Goal: Task Accomplishment & Management: Complete application form

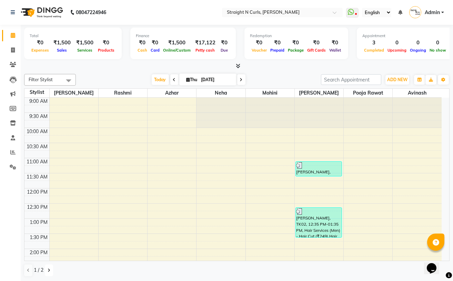
click at [49, 268] on button at bounding box center [49, 271] width 8 height 12
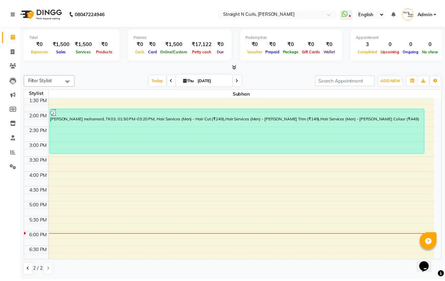
scroll to position [92, 0]
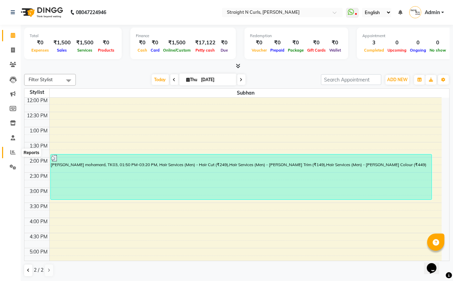
click at [10, 151] on icon at bounding box center [12, 152] width 5 height 5
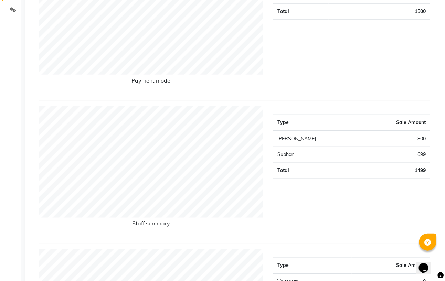
scroll to position [138, 0]
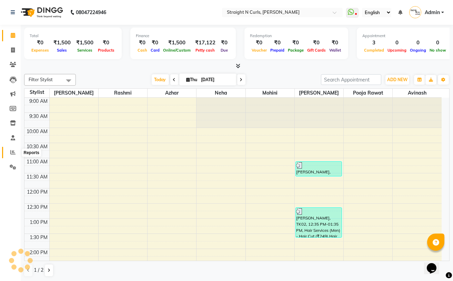
click at [13, 150] on span at bounding box center [13, 153] width 12 height 8
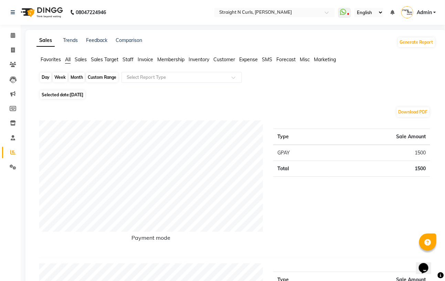
click at [46, 77] on div "Day" at bounding box center [45, 78] width 11 height 10
select select "9"
select select "2025"
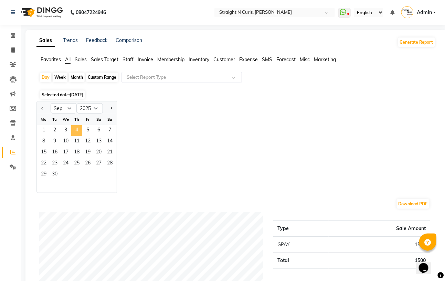
click at [76, 125] on span "4" at bounding box center [76, 130] width 11 height 11
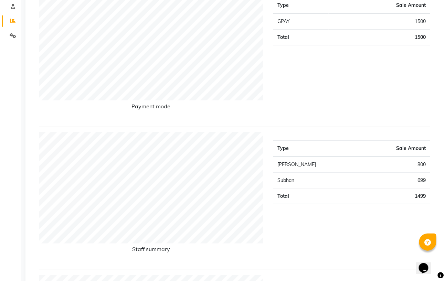
scroll to position [138, 0]
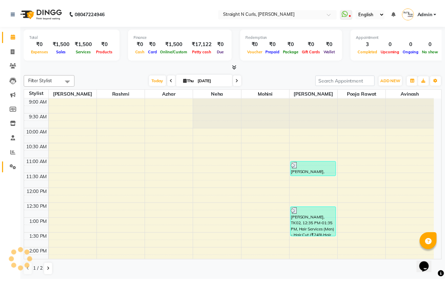
scroll to position [192, 0]
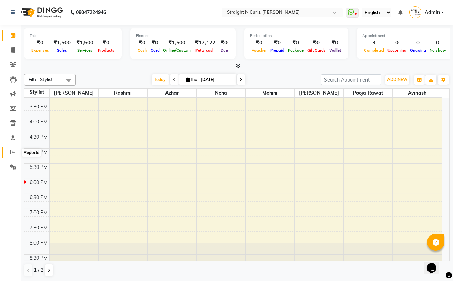
click at [12, 152] on icon at bounding box center [12, 152] width 5 height 5
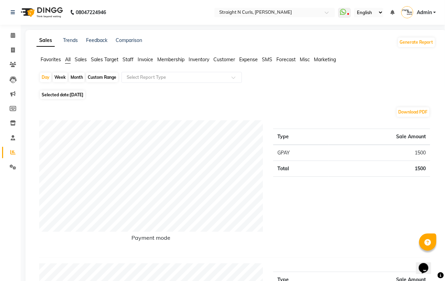
click at [79, 77] on div "Month" at bounding box center [77, 78] width 16 height 10
select select "9"
select select "2025"
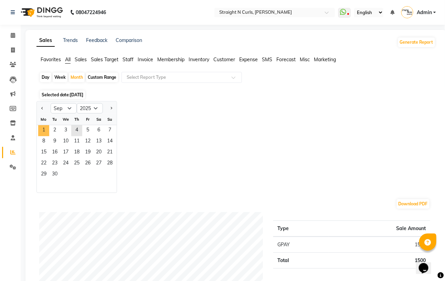
drag, startPoint x: 48, startPoint y: 128, endPoint x: 72, endPoint y: 123, distance: 25.4
click at [50, 128] on div "1 2 3 4 5 6 7" at bounding box center [77, 130] width 80 height 11
click at [45, 127] on span "1" at bounding box center [43, 130] width 11 height 11
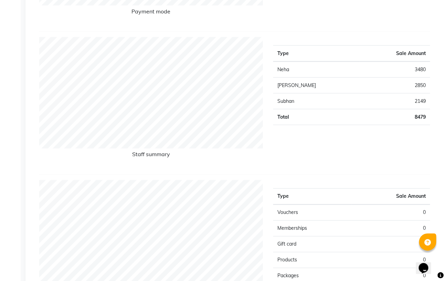
scroll to position [229, 0]
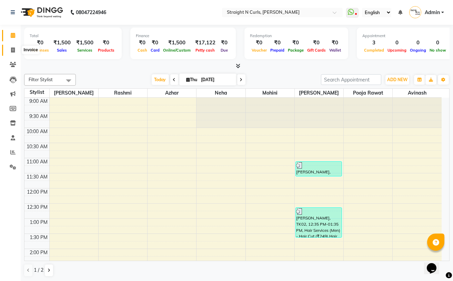
click at [13, 50] on icon at bounding box center [13, 50] width 4 height 5
select select "service"
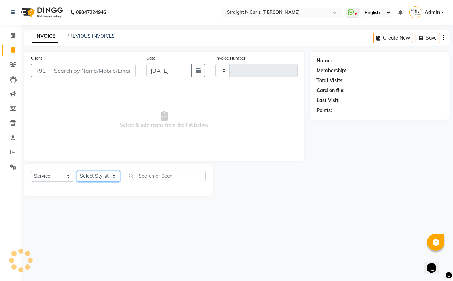
click at [101, 178] on select "Select Stylist" at bounding box center [98, 176] width 43 height 11
type input "1024"
select select "7039"
select select "61431"
click at [77, 172] on select "Select Stylist [PERSON_NAME] [PERSON_NAME] [PERSON_NAME] [PERSON_NAME] [PERSON_…" at bounding box center [98, 176] width 43 height 11
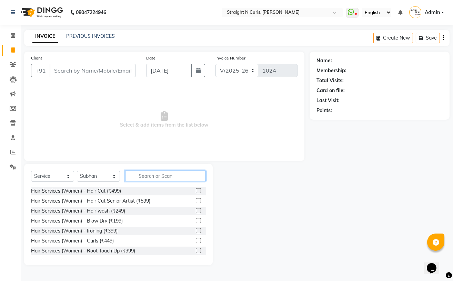
click at [154, 175] on input "text" at bounding box center [165, 176] width 81 height 11
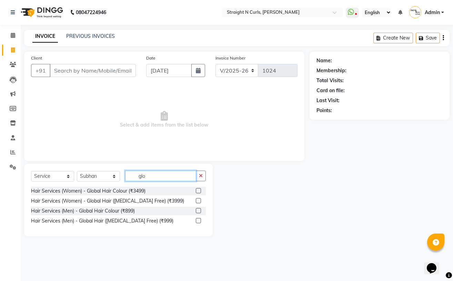
type input "glo"
click at [200, 202] on label at bounding box center [198, 200] width 5 height 5
click at [200, 202] on input "checkbox" at bounding box center [198, 201] width 4 height 4
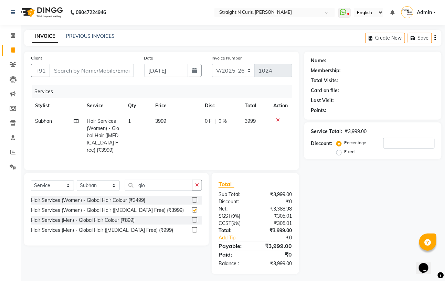
checkbox input "false"
click at [169, 120] on td "3999" at bounding box center [176, 136] width 50 height 44
select select "61431"
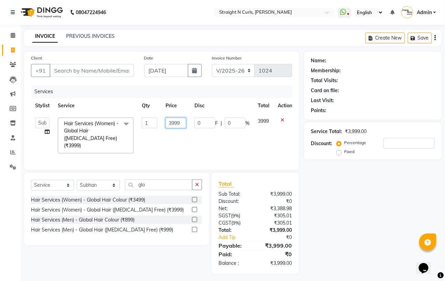
click at [183, 120] on input "3999" at bounding box center [176, 123] width 21 height 11
type input "3"
type input "4500"
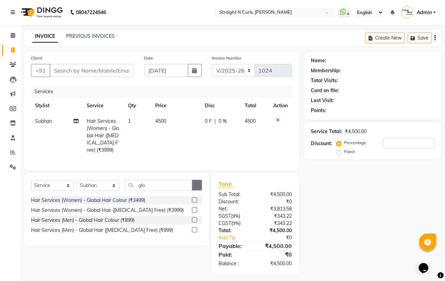
click at [196, 183] on div "Select Service Product Membership Package Voucher Prepaid Gift Card Select Styl…" at bounding box center [116, 209] width 185 height 73
click at [184, 191] on input "glo" at bounding box center [159, 185] width 68 height 11
type input "g"
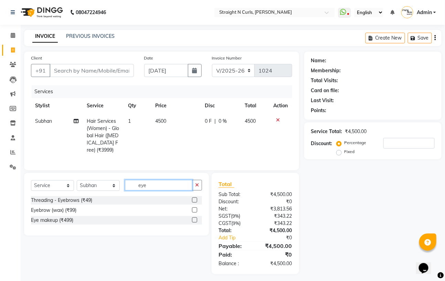
type input "eye"
click at [195, 203] on label at bounding box center [194, 200] width 5 height 5
click at [195, 203] on input "checkbox" at bounding box center [194, 200] width 4 height 4
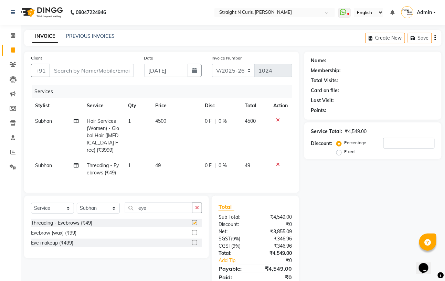
checkbox input "false"
click at [196, 210] on icon "button" at bounding box center [197, 208] width 4 height 5
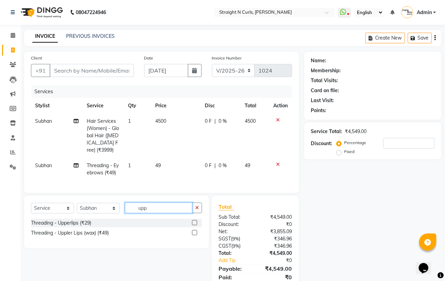
type input "upp"
click at [196, 226] on label at bounding box center [194, 222] width 5 height 5
click at [196, 226] on input "checkbox" at bounding box center [194, 223] width 4 height 4
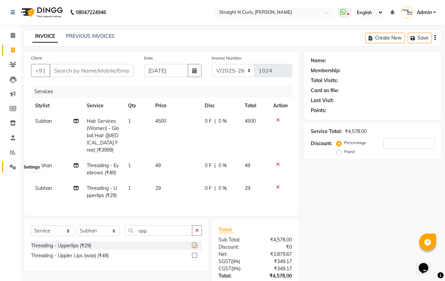
checkbox input "false"
click at [38, 165] on span "Subhan" at bounding box center [43, 166] width 17 height 6
select select "61431"
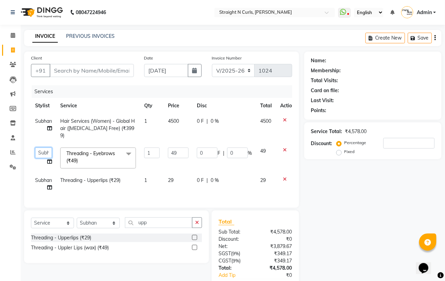
click at [44, 151] on select "[PERSON_NAME] [PERSON_NAME] [PERSON_NAME] [PERSON_NAME] [PERSON_NAME] pooja raw…" at bounding box center [43, 153] width 17 height 11
select select "59895"
click at [42, 177] on span "Subhan" at bounding box center [43, 180] width 17 height 6
select select "61431"
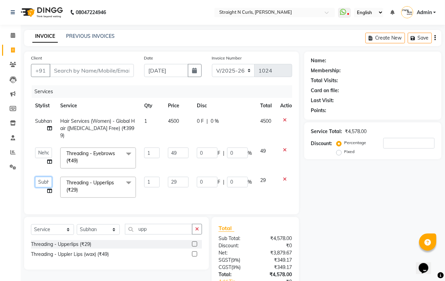
click at [42, 177] on select "[PERSON_NAME] [PERSON_NAME] [PERSON_NAME] [PERSON_NAME] [PERSON_NAME] pooja raw…" at bounding box center [43, 182] width 17 height 11
select select "59895"
click at [181, 150] on input "49" at bounding box center [178, 153] width 21 height 11
type input "4"
type input "50"
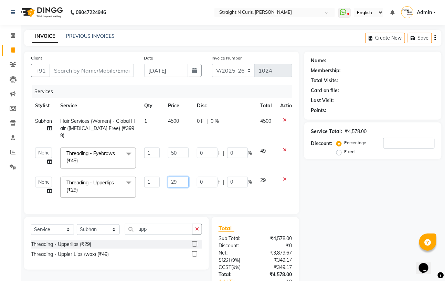
click at [184, 174] on td "29" at bounding box center [178, 187] width 29 height 29
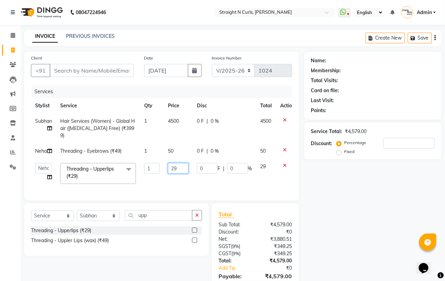
type input "2"
type input "30"
click at [204, 123] on td "0 F | 0 %" at bounding box center [224, 129] width 63 height 30
select select "61431"
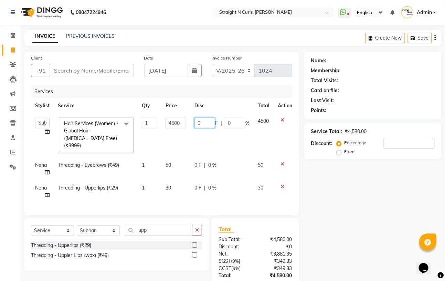
click at [212, 122] on input "0" at bounding box center [205, 123] width 21 height 11
type input "20"
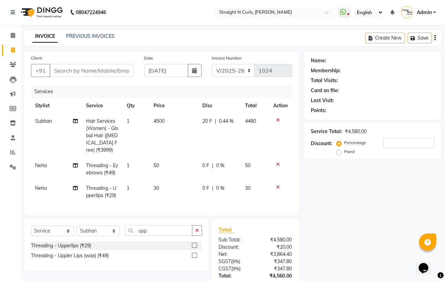
click at [356, 183] on div "Name: Membership: Total Visits: Card on file: Last Visit: Points: Service Total…" at bounding box center [376, 186] width 143 height 268
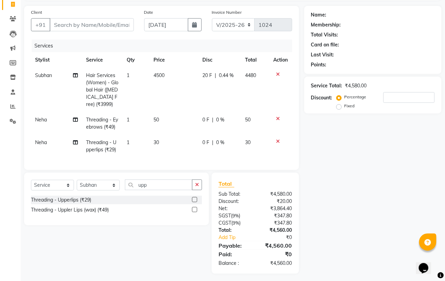
click at [222, 79] on span "0.44 %" at bounding box center [226, 75] width 15 height 7
select select "61431"
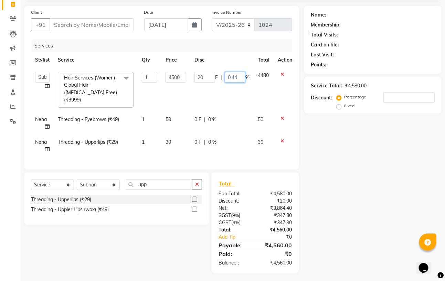
click at [234, 76] on input "0.44" at bounding box center [235, 77] width 21 height 11
click at [238, 76] on input "0.44" at bounding box center [235, 77] width 21 height 11
type input "0"
type input "20"
click at [353, 147] on div "Name: Membership: Total Visits: Card on file: Last Visit: Points: Service Total…" at bounding box center [376, 140] width 143 height 268
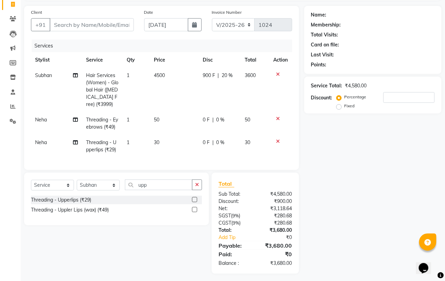
click at [211, 76] on span "900 F" at bounding box center [209, 75] width 12 height 7
select select "61431"
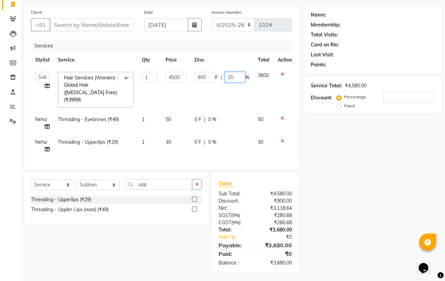
click at [238, 80] on input "20" at bounding box center [235, 77] width 21 height 11
type input "25"
click at [315, 136] on div "Name: Membership: Total Visits: Card on file: Last Visit: Points: Service Total…" at bounding box center [376, 140] width 143 height 268
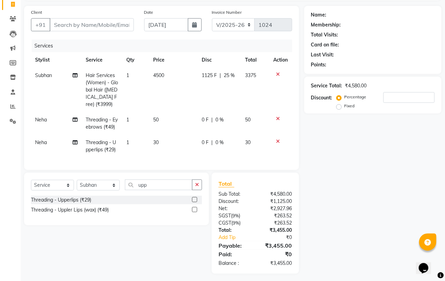
click at [210, 72] on span "1125 F" at bounding box center [209, 75] width 15 height 7
select select "61431"
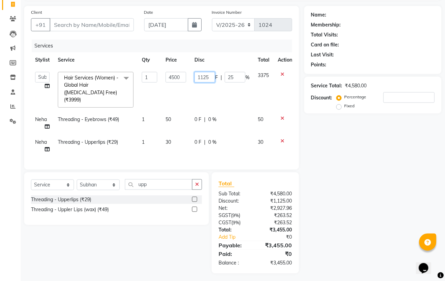
click at [212, 74] on input "1125" at bounding box center [205, 77] width 21 height 11
type input "1"
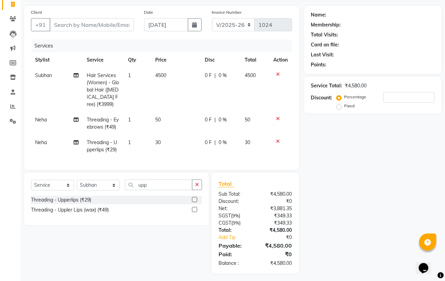
click at [338, 148] on div "Name: Membership: Total Visits: Card on file: Last Visit: Points: Service Total…" at bounding box center [376, 140] width 143 height 268
click at [220, 77] on span "0 %" at bounding box center [223, 75] width 8 height 7
select select "61431"
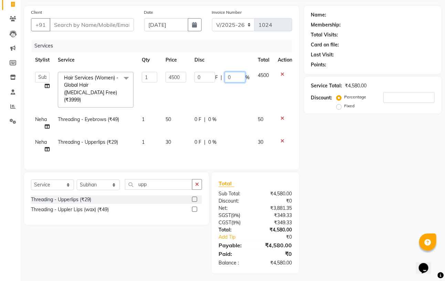
click at [239, 77] on input "0" at bounding box center [235, 77] width 21 height 11
type input "24"
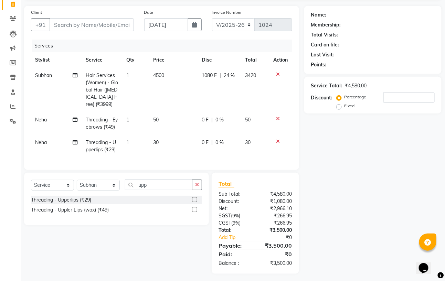
click at [344, 152] on div "Name: Membership: Total Visits: Card on file: Last Visit: Points: Service Total…" at bounding box center [376, 140] width 143 height 268
click at [217, 77] on div "1080 F | 24 %" at bounding box center [219, 75] width 35 height 7
select select "61431"
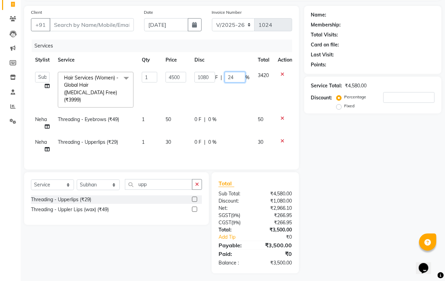
click at [234, 77] on input "24" at bounding box center [235, 77] width 21 height 11
type input "2"
type input "23"
click at [405, 169] on div "Name: Membership: Total Visits: Card on file: Last Visit: Points: Service Total…" at bounding box center [376, 140] width 143 height 268
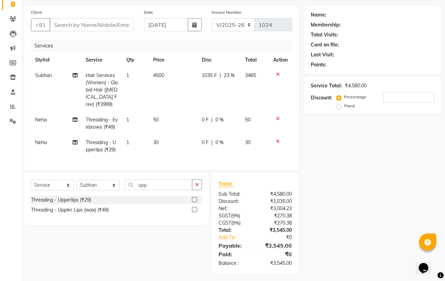
click at [228, 80] on td "1035 F | 23 %" at bounding box center [219, 90] width 43 height 44
select select "61431"
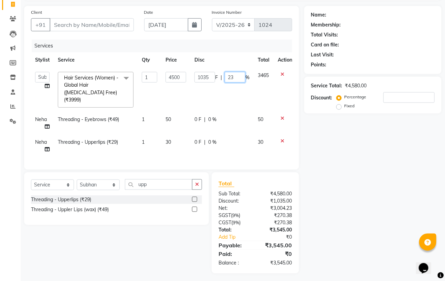
click at [235, 81] on input "23" at bounding box center [235, 77] width 21 height 11
type input "22"
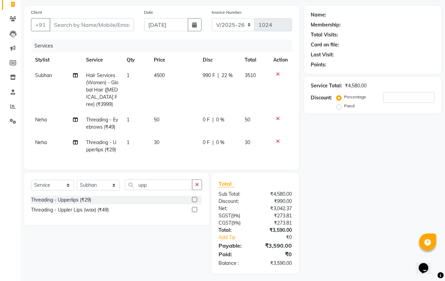
click at [316, 140] on div "Name: Membership: Total Visits: Card on file: Last Visit: Points: Service Total…" at bounding box center [376, 140] width 143 height 268
click at [225, 73] on span "22 %" at bounding box center [227, 75] width 11 height 7
select select "61431"
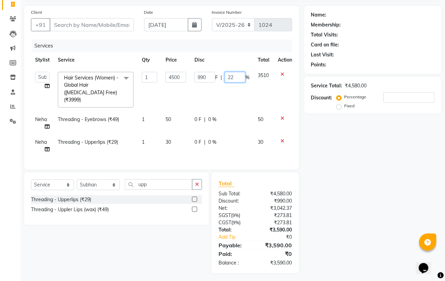
click at [236, 76] on input "22" at bounding box center [235, 77] width 21 height 11
type input "22.2"
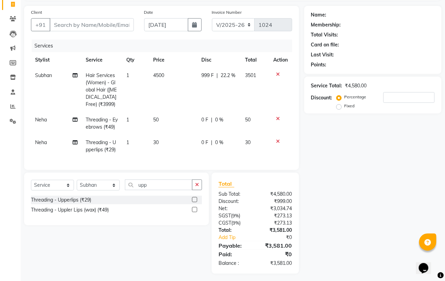
click at [362, 133] on div "Name: Membership: Total Visits: Card on file: Last Visit: Points: Service Total…" at bounding box center [376, 140] width 143 height 268
click at [227, 75] on span "22.2 %" at bounding box center [228, 75] width 15 height 7
select select "61431"
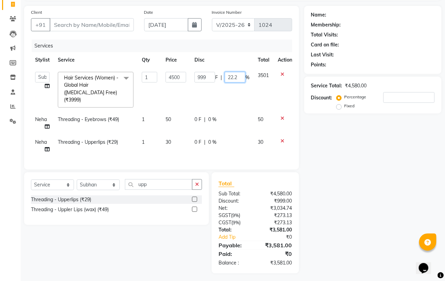
click at [238, 76] on input "22.2" at bounding box center [235, 77] width 21 height 11
type input "22.3"
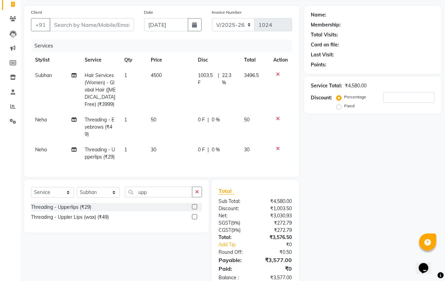
click at [363, 140] on div "Name: Membership: Total Visits: Card on file: Last Visit: Points: Service Total…" at bounding box center [376, 147] width 143 height 283
click at [224, 78] on span "22.3 %" at bounding box center [230, 79] width 14 height 14
select select "61431"
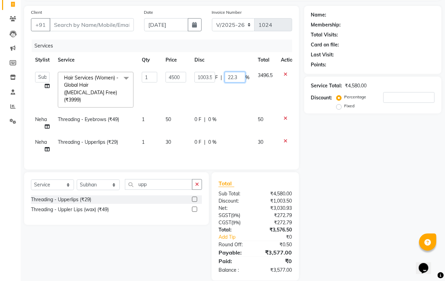
click at [237, 78] on input "22.3" at bounding box center [235, 77] width 21 height 11
type input "22.2"
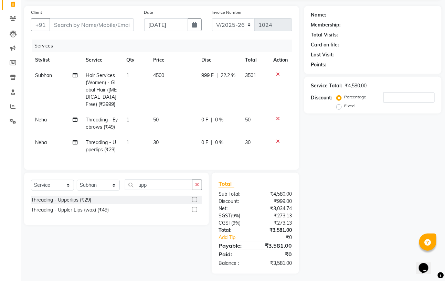
click at [330, 162] on div "Name: Membership: Total Visits: Card on file: Last Visit: Points: Service Total…" at bounding box center [376, 140] width 143 height 268
click at [232, 76] on span "22.2 %" at bounding box center [228, 75] width 15 height 7
select select "61431"
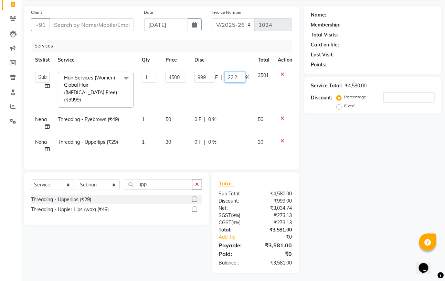
click at [239, 78] on input "22.2" at bounding box center [235, 77] width 21 height 11
type input "22.1"
click at [318, 128] on div "Name: Membership: Total Visits: Card on file: Last Visit: Points: Service Total…" at bounding box center [376, 140] width 143 height 268
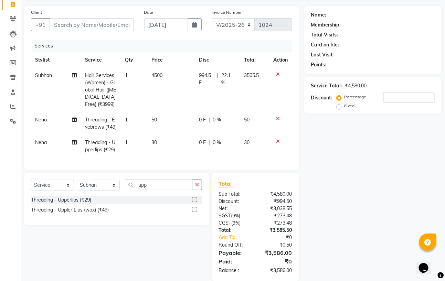
click at [227, 80] on span "22.1 %" at bounding box center [229, 79] width 14 height 14
select select "61431"
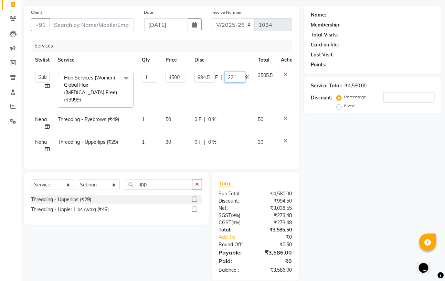
click at [238, 78] on input "22.1" at bounding box center [235, 77] width 21 height 11
type input "22.0"
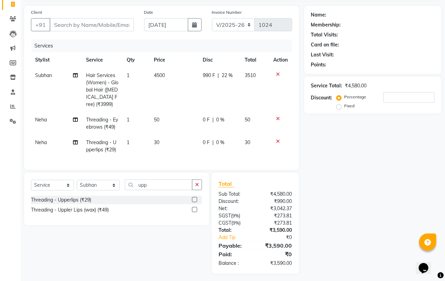
click at [347, 157] on div "Name: Membership: Total Visits: Card on file: Last Visit: Points: Service Total…" at bounding box center [376, 140] width 143 height 268
click at [225, 78] on span "22 %" at bounding box center [227, 75] width 11 height 7
select select "61431"
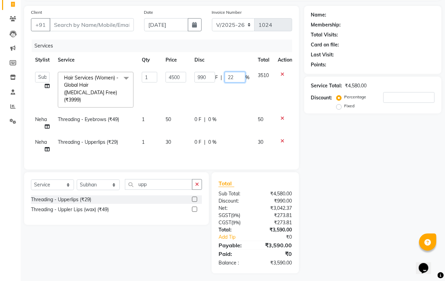
click at [236, 77] on input "22" at bounding box center [235, 77] width 21 height 11
type input "21"
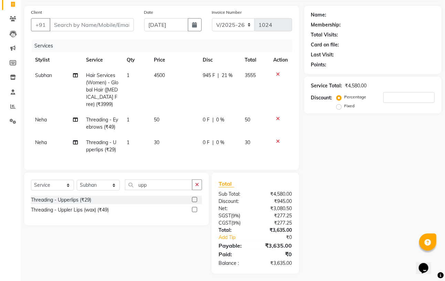
click at [353, 144] on div "Name: Membership: Total Visits: Card on file: Last Visit: Points: Service Total…" at bounding box center [376, 140] width 143 height 268
click at [228, 74] on span "21 %" at bounding box center [227, 75] width 11 height 7
select select "61431"
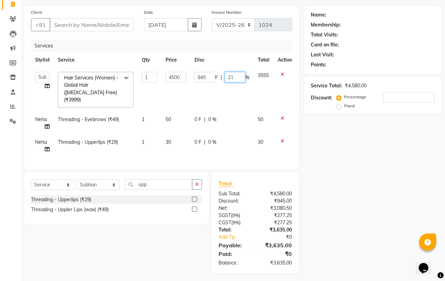
click at [236, 79] on input "21" at bounding box center [235, 77] width 21 height 11
type input "21.23"
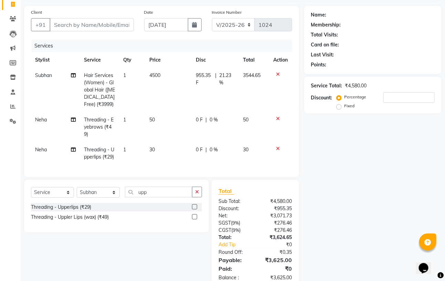
click at [330, 144] on div "Name: Membership: Total Visits: Card on file: Last Visit: Points: Service Total…" at bounding box center [376, 147] width 143 height 283
click at [215, 79] on span "|" at bounding box center [215, 79] width 1 height 14
select select "61431"
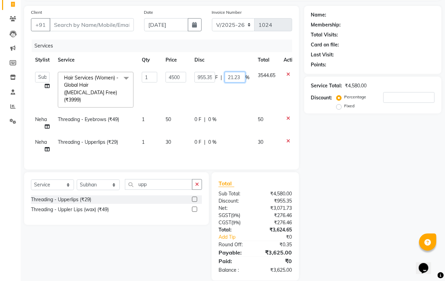
click at [240, 78] on input "21.23" at bounding box center [235, 77] width 21 height 11
type input "21.75"
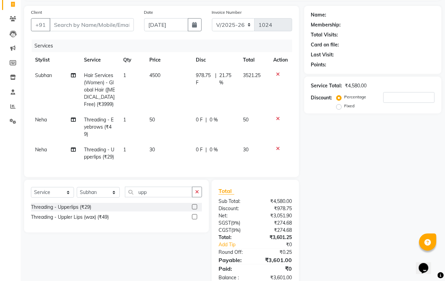
click at [310, 133] on div "Name: Membership: Total Visits: Card on file: Last Visit: Points: Service Total…" at bounding box center [376, 147] width 143 height 283
click at [223, 74] on span "21.75 %" at bounding box center [227, 79] width 16 height 14
select select "61431"
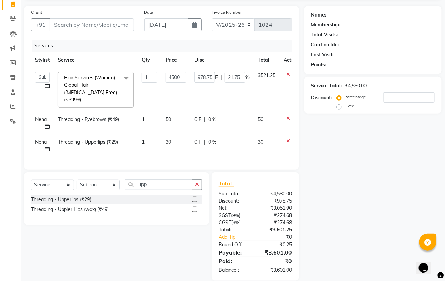
click at [287, 72] on icon at bounding box center [289, 74] width 4 height 5
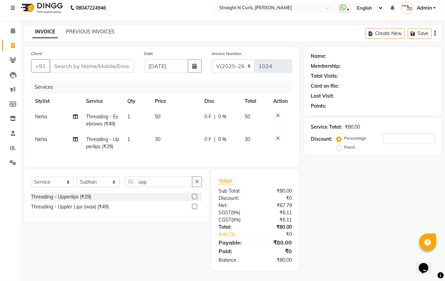
scroll to position [11, 0]
click at [197, 184] on icon "button" at bounding box center [197, 181] width 4 height 5
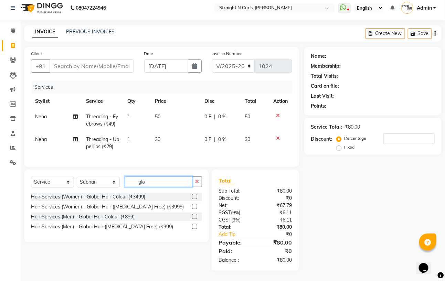
type input "glo"
click at [195, 195] on label at bounding box center [194, 196] width 5 height 5
click at [195, 195] on input "checkbox" at bounding box center [194, 197] width 4 height 4
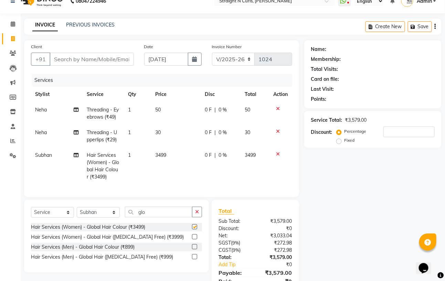
checkbox input "false"
click at [166, 155] on span "3499" at bounding box center [160, 155] width 11 height 6
select select "61431"
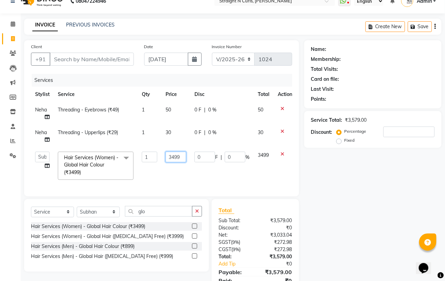
click at [184, 157] on input "3499" at bounding box center [176, 157] width 21 height 11
type input "3500"
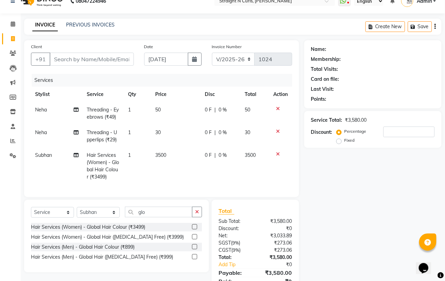
click at [356, 208] on div "Name: Membership: Total Visits: Card on file: Last Visit: Points: Service Total…" at bounding box center [376, 170] width 143 height 261
click at [64, 61] on input "Client" at bounding box center [92, 59] width 84 height 13
type input "p"
type input "0"
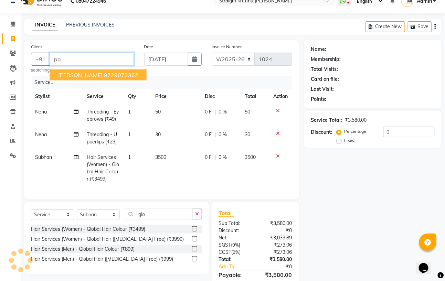
type input "p"
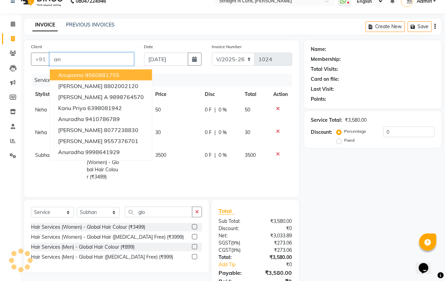
type input "a"
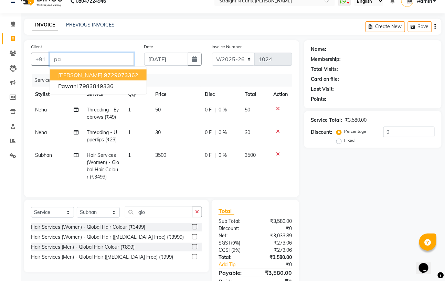
type input "p"
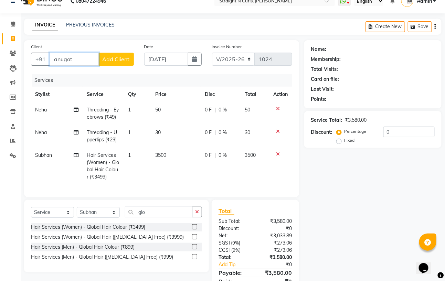
click at [63, 58] on input "anugot" at bounding box center [74, 59] width 49 height 13
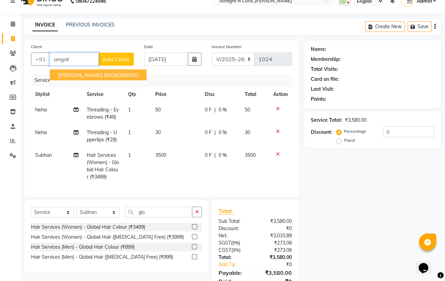
click at [82, 76] on span "[PERSON_NAME]" at bounding box center [80, 75] width 44 height 7
type input "8006008000"
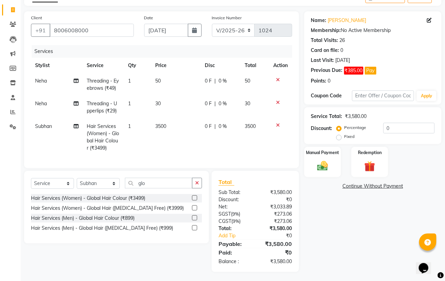
scroll to position [49, 0]
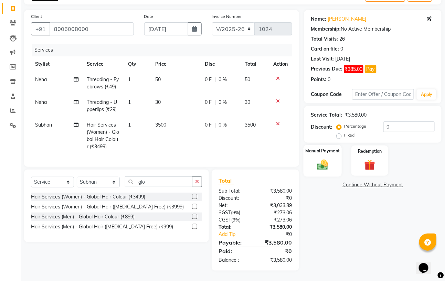
click at [316, 158] on img at bounding box center [323, 164] width 18 height 13
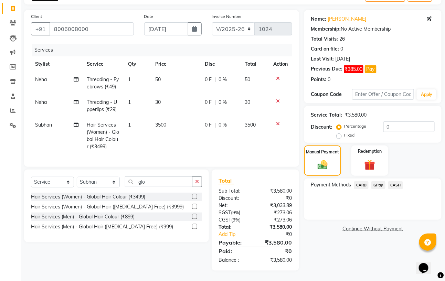
click at [356, 226] on link "Continue Without Payment" at bounding box center [373, 229] width 135 height 7
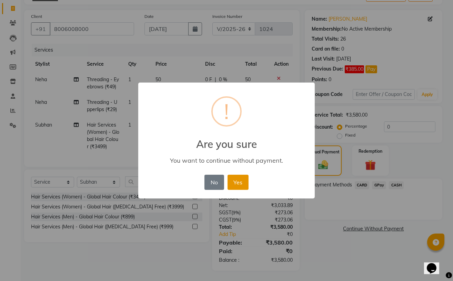
click at [243, 183] on button "Yes" at bounding box center [237, 182] width 21 height 15
